Goal: Task Accomplishment & Management: Use online tool/utility

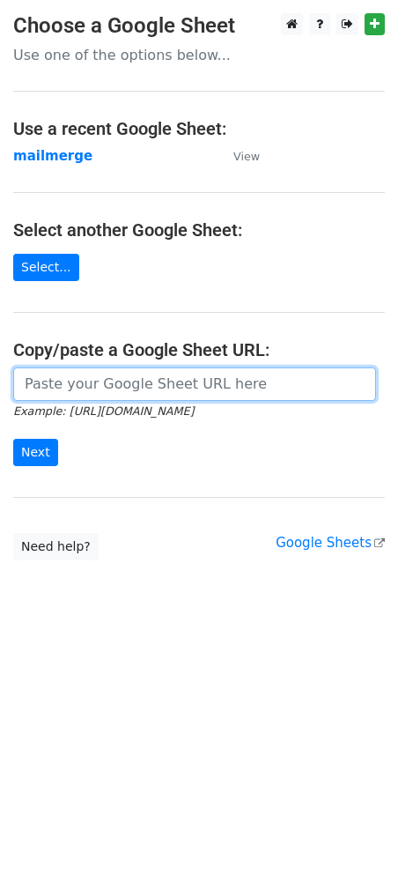
click at [159, 393] on input "url" at bounding box center [194, 383] width 363 height 33
paste input "https://docs.google.com/spreadsheets/d/1WAesjKfmY17GnHiqoci-_59yfCCePDc0WRSlVSY…"
type input "https://docs.google.com/spreadsheets/d/1WAesjKfmY17GnHiqoci-_59yfCCePDc0WRSlVSY…"
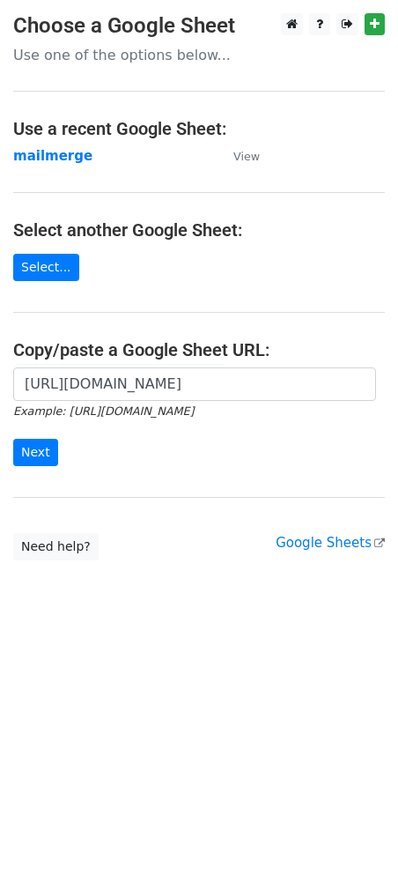
scroll to position [0, 0]
click at [33, 439] on input "Next" at bounding box center [35, 452] width 45 height 27
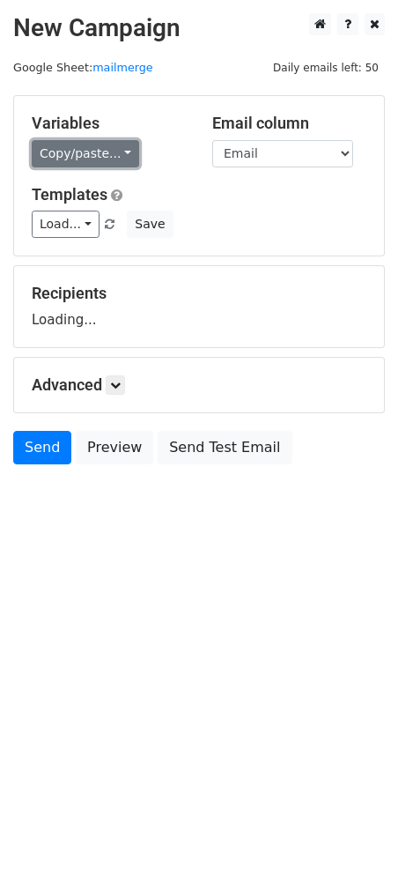
click at [118, 144] on link "Copy/paste..." at bounding box center [86, 153] width 108 height 27
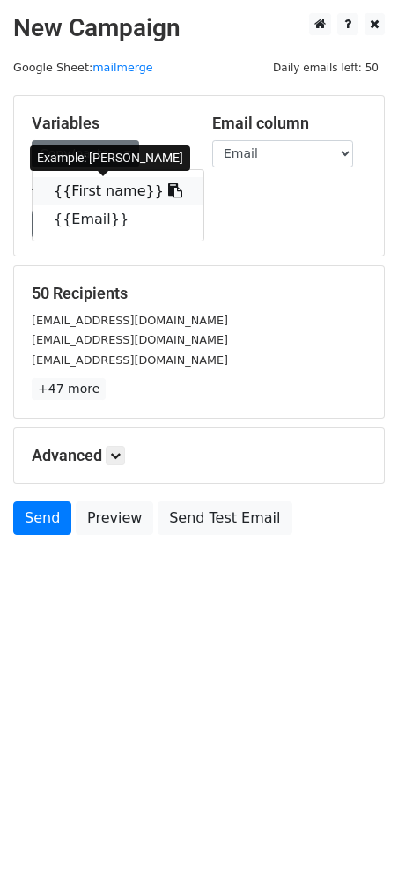
click at [85, 192] on link "{{First name}}" at bounding box center [118, 191] width 171 height 28
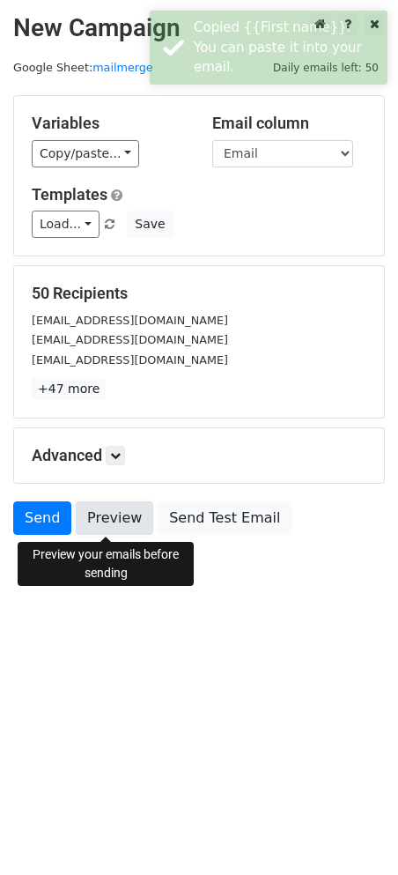
click at [116, 515] on link "Preview" at bounding box center [115, 517] width 78 height 33
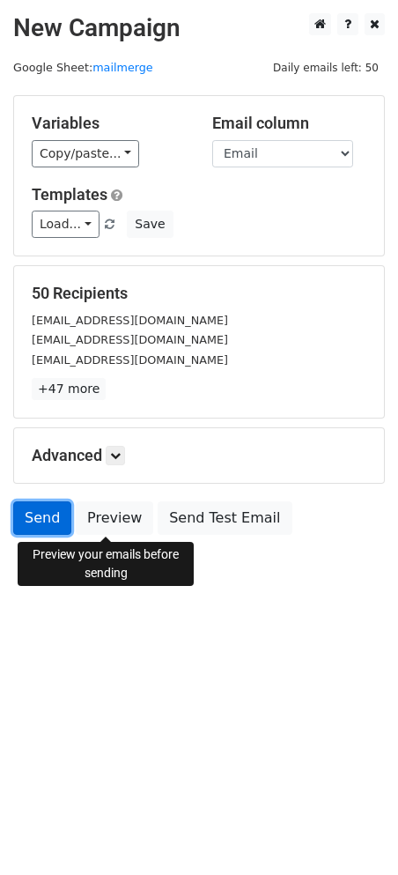
click at [40, 521] on link "Send" at bounding box center [42, 517] width 58 height 33
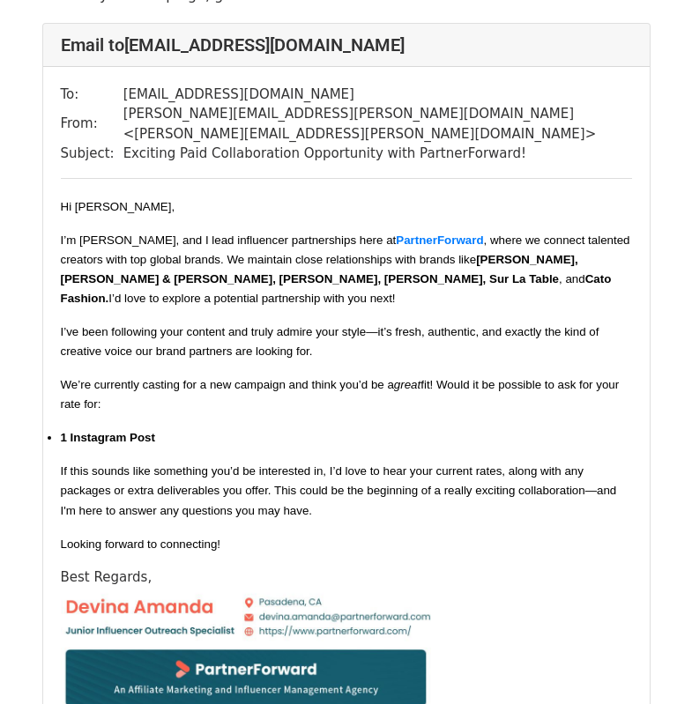
scroll to position [264, 0]
